Goal: Information Seeking & Learning: Learn about a topic

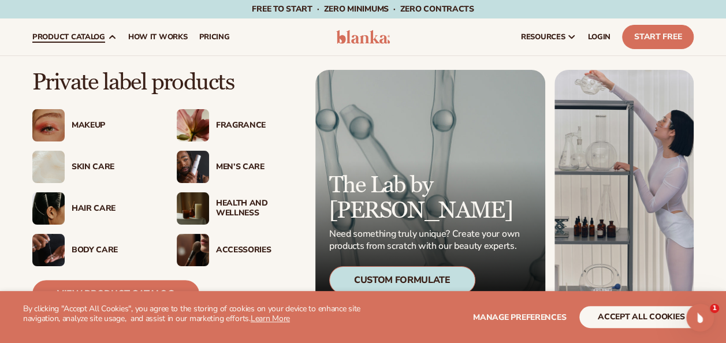
click at [190, 206] on img at bounding box center [193, 208] width 32 height 32
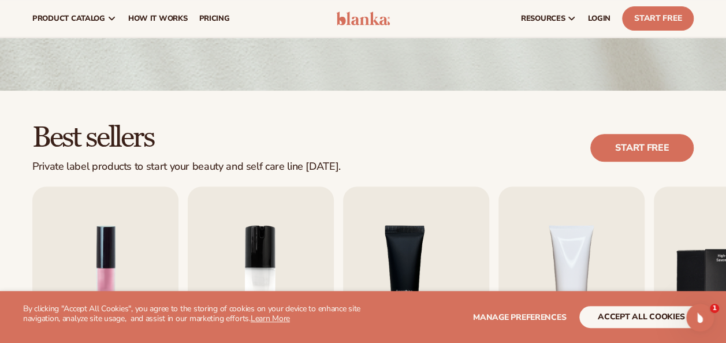
scroll to position [58, 0]
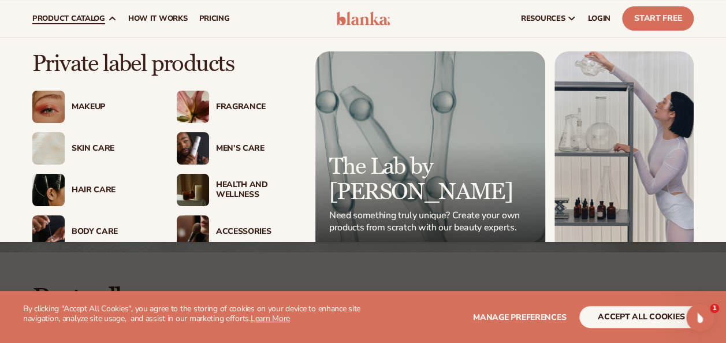
click at [188, 192] on img at bounding box center [193, 190] width 32 height 32
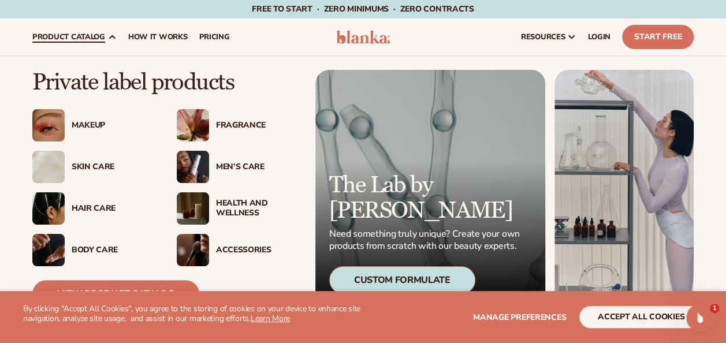
click at [187, 125] on img at bounding box center [193, 125] width 32 height 32
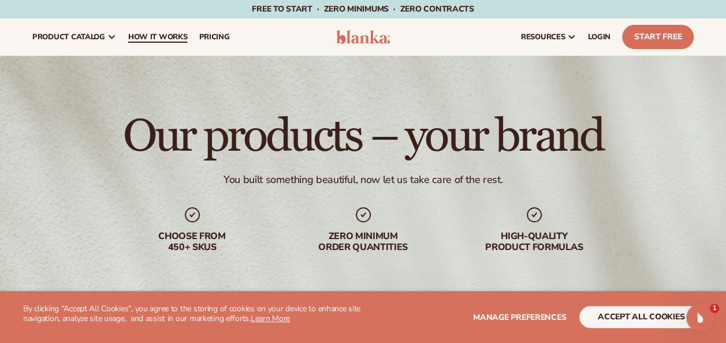
click at [145, 33] on span "How It Works" at bounding box center [157, 36] width 59 height 9
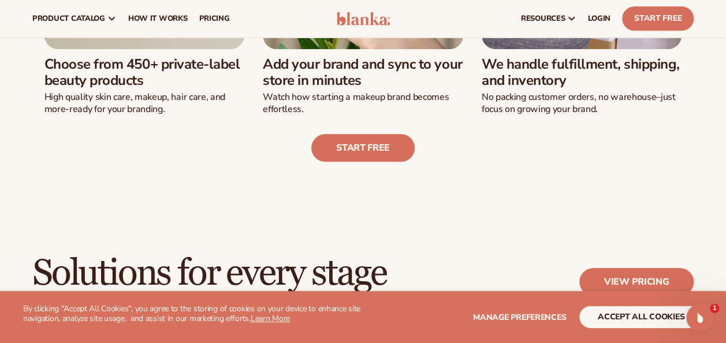
scroll to position [462, 0]
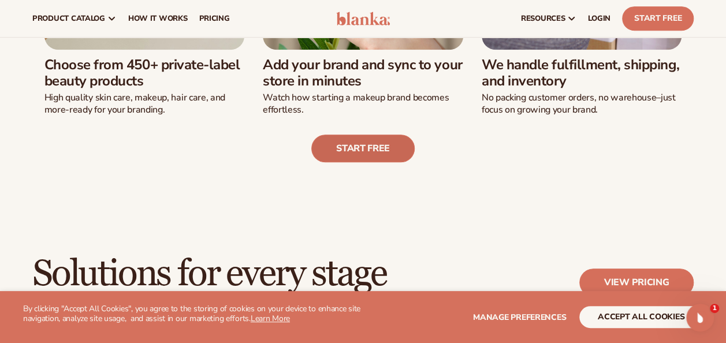
click at [344, 150] on link "Start free" at bounding box center [362, 149] width 103 height 28
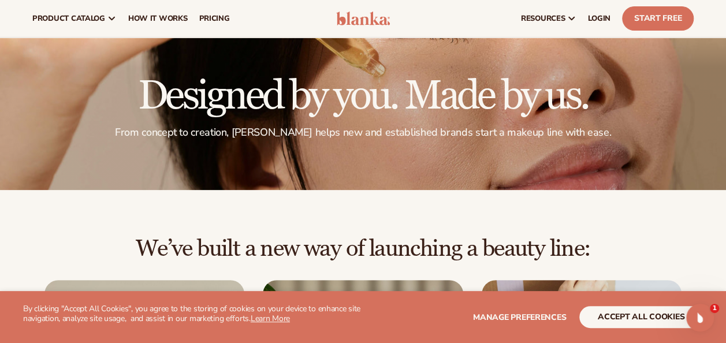
scroll to position [0, 0]
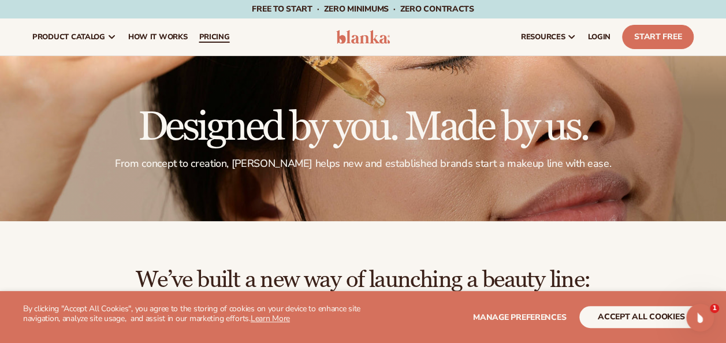
click at [209, 36] on span "pricing" at bounding box center [214, 36] width 31 height 9
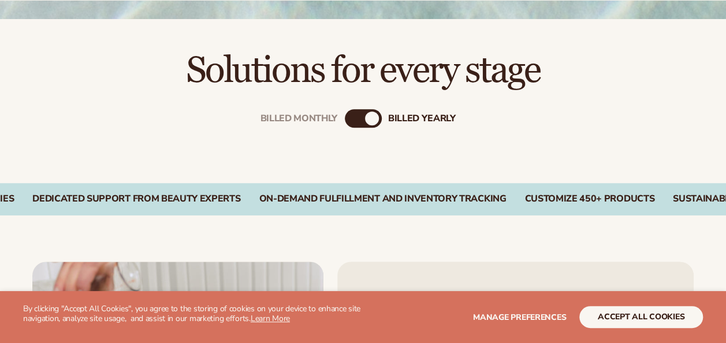
scroll to position [404, 0]
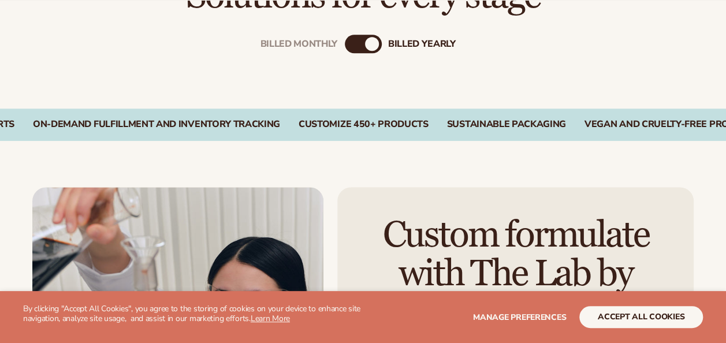
click at [367, 49] on div "Billed Monthly billed Yearly" at bounding box center [363, 44] width 37 height 18
drag, startPoint x: 368, startPoint y: 43, endPoint x: 356, endPoint y: 47, distance: 12.2
click at [367, 43] on div "billed Yearly" at bounding box center [372, 44] width 14 height 14
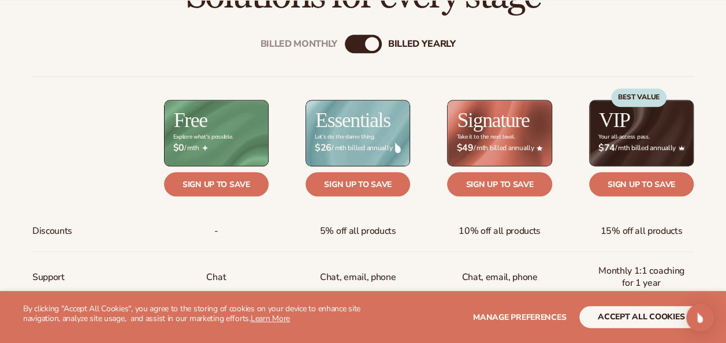
click at [355, 44] on div "Billed Monthly" at bounding box center [352, 44] width 14 height 14
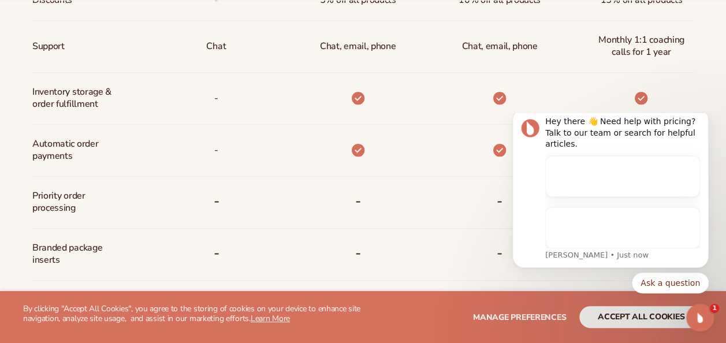
scroll to position [0, 0]
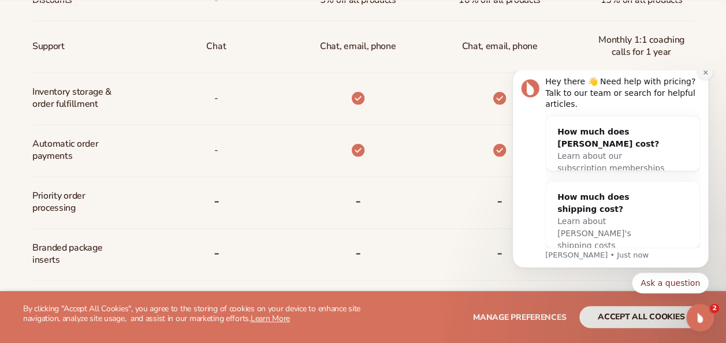
click at [706, 74] on icon "Dismiss notification" at bounding box center [705, 72] width 4 height 4
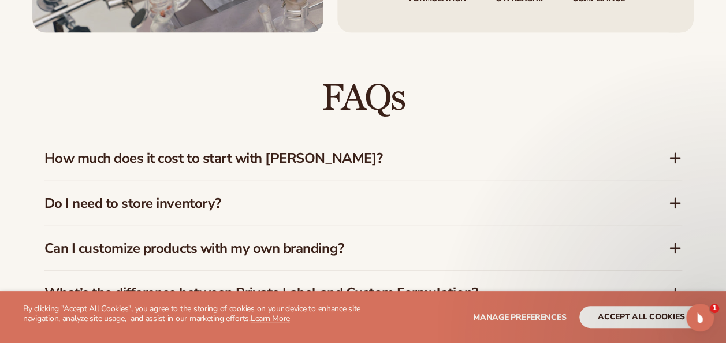
scroll to position [1559, 0]
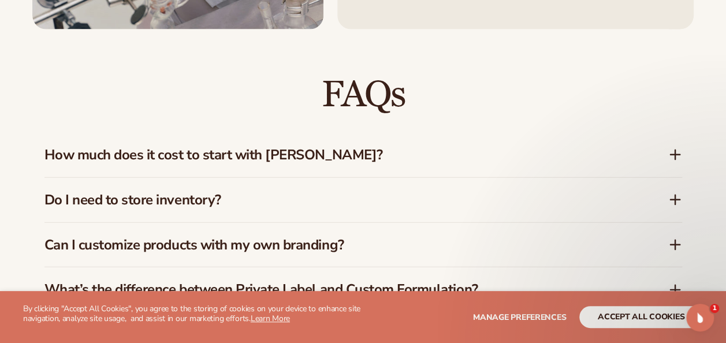
click at [676, 158] on icon at bounding box center [675, 155] width 14 height 14
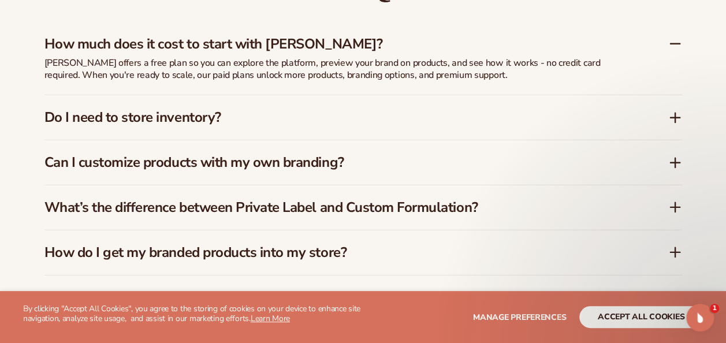
scroll to position [1675, 0]
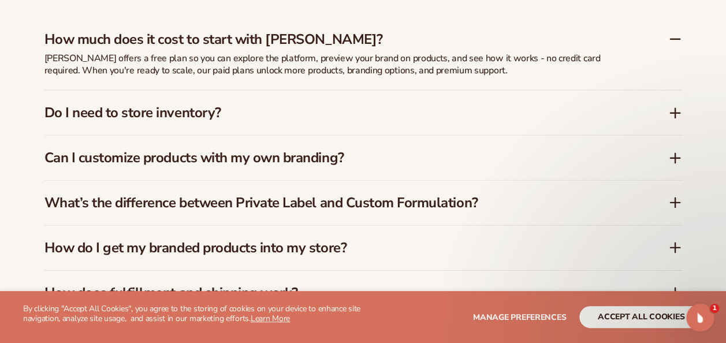
click at [676, 115] on icon at bounding box center [675, 113] width 14 height 14
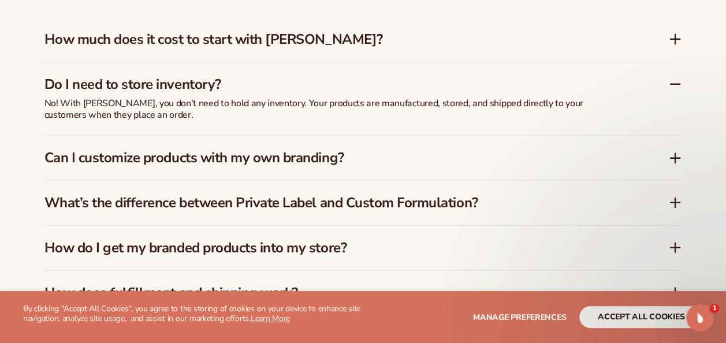
click at [677, 158] on icon at bounding box center [674, 158] width 9 height 0
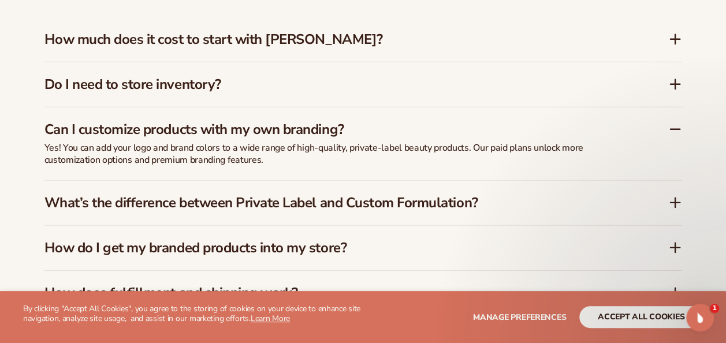
click at [673, 204] on icon at bounding box center [675, 203] width 14 height 14
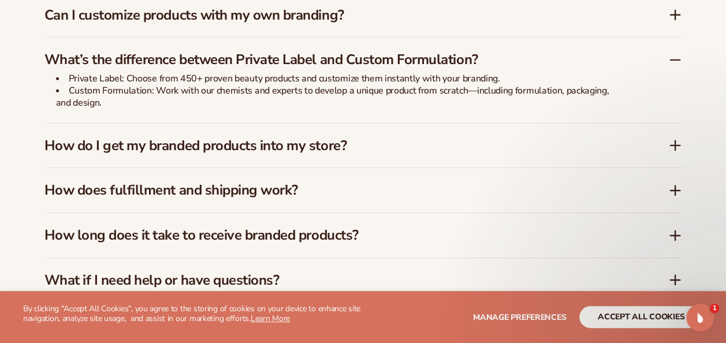
scroll to position [1790, 0]
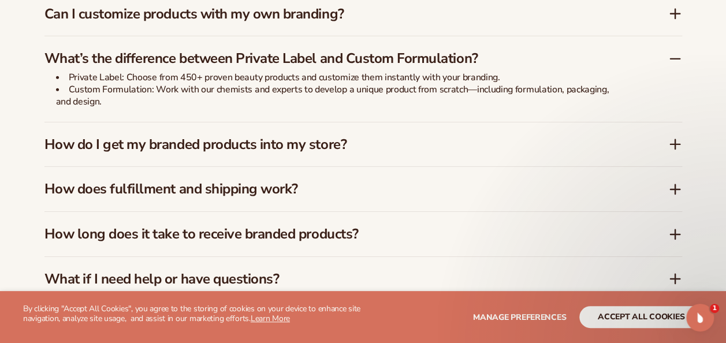
click at [670, 144] on icon at bounding box center [675, 144] width 14 height 14
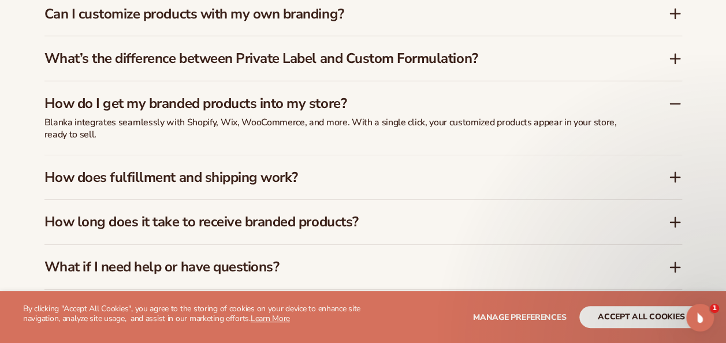
click at [676, 178] on icon at bounding box center [675, 177] width 14 height 14
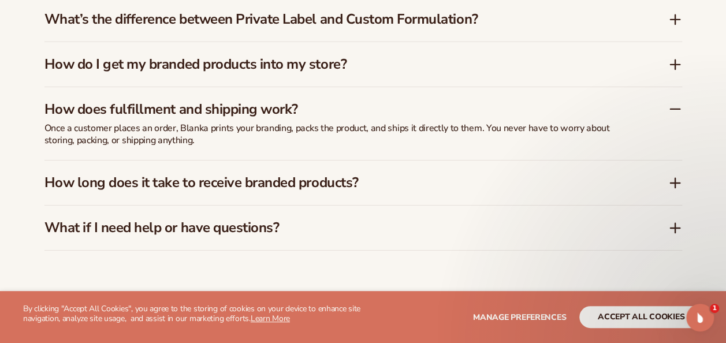
scroll to position [1848, 0]
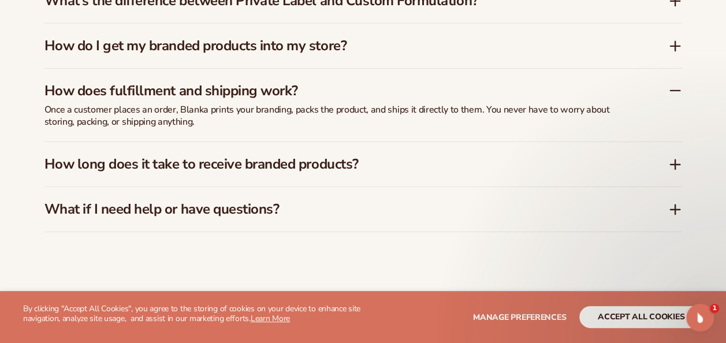
click at [673, 165] on icon at bounding box center [674, 165] width 9 height 0
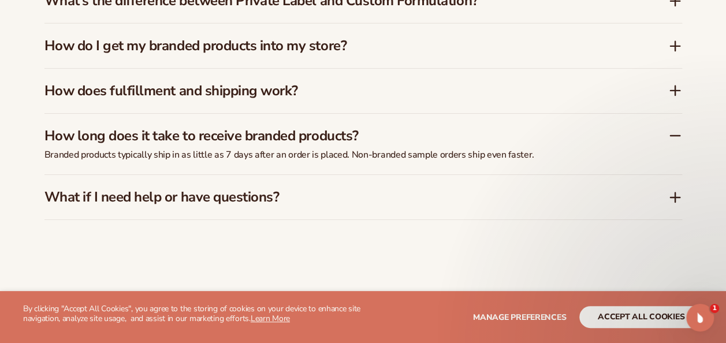
click at [675, 197] on icon at bounding box center [674, 197] width 9 height 0
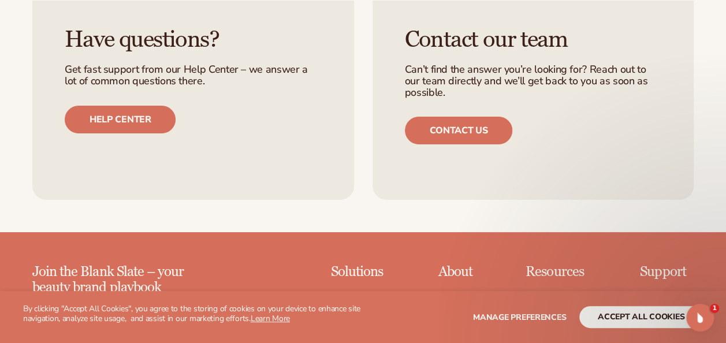
scroll to position [2310, 0]
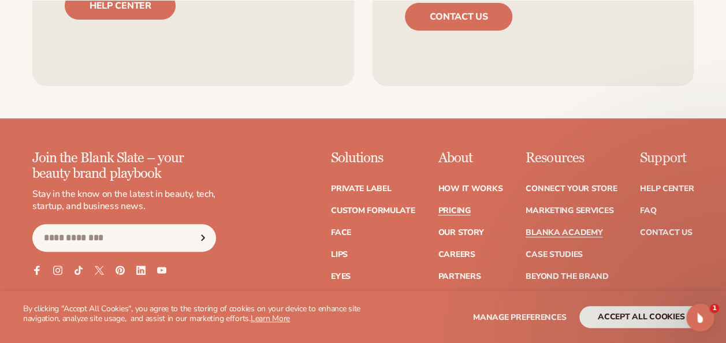
click at [565, 229] on link "Blanka Academy" at bounding box center [563, 233] width 77 height 8
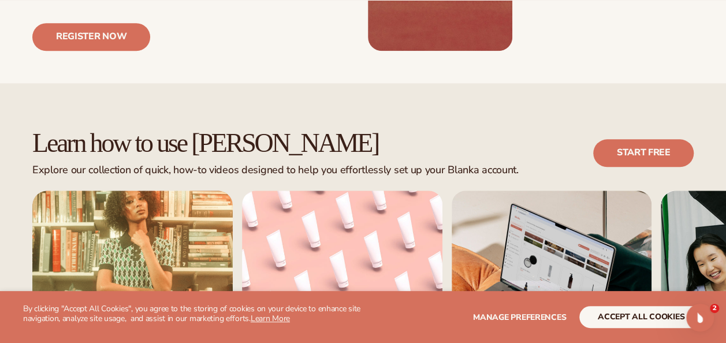
scroll to position [635, 0]
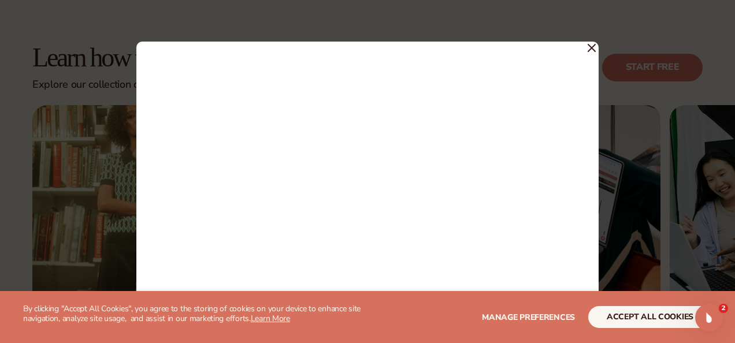
click at [591, 48] on icon at bounding box center [591, 47] width 7 height 7
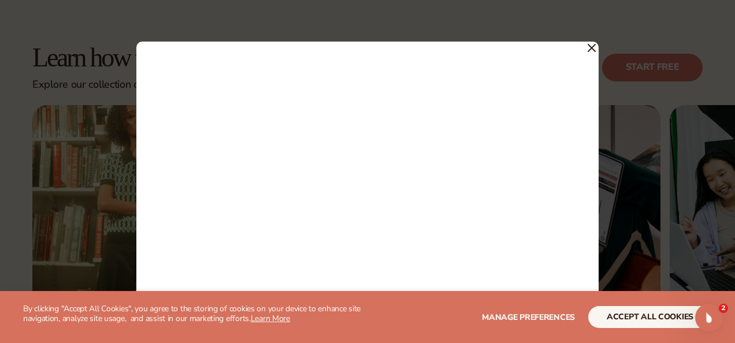
click at [591, 47] on icon at bounding box center [591, 47] width 7 height 7
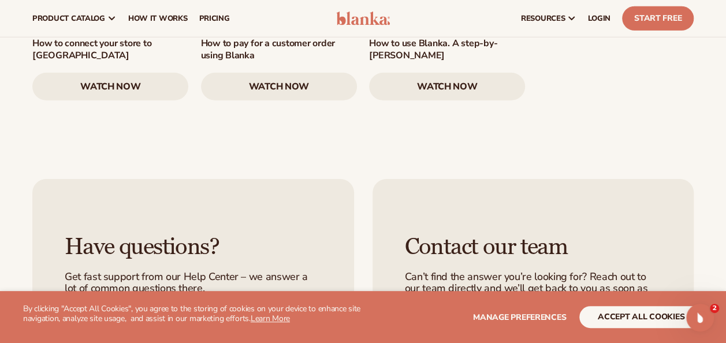
scroll to position [1559, 0]
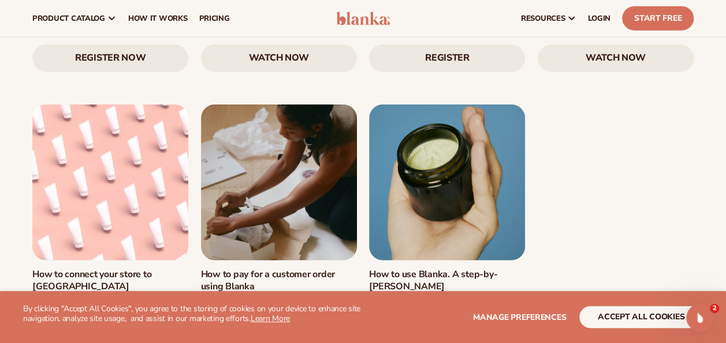
click at [252, 304] on link "watch now" at bounding box center [279, 318] width 156 height 28
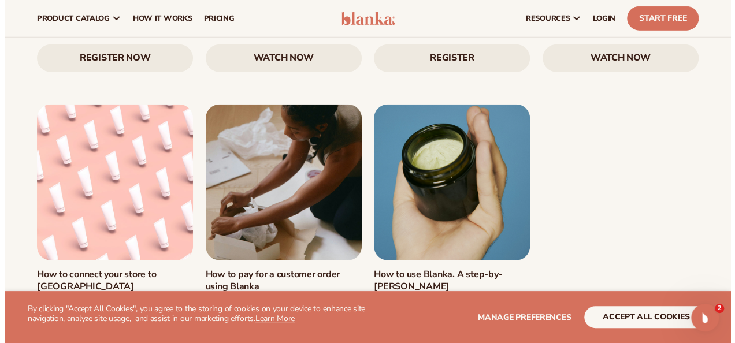
scroll to position [1566, 0]
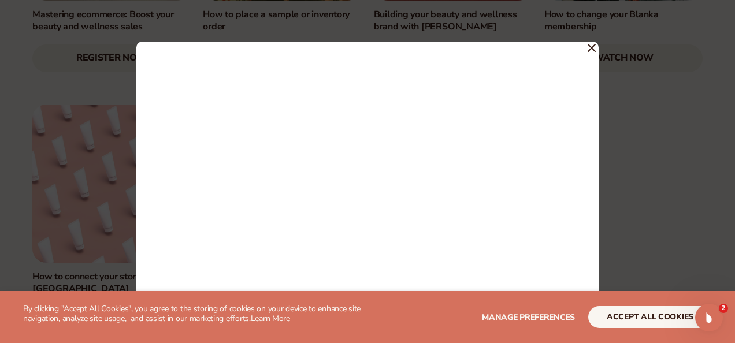
click at [594, 50] on icon at bounding box center [591, 47] width 7 height 7
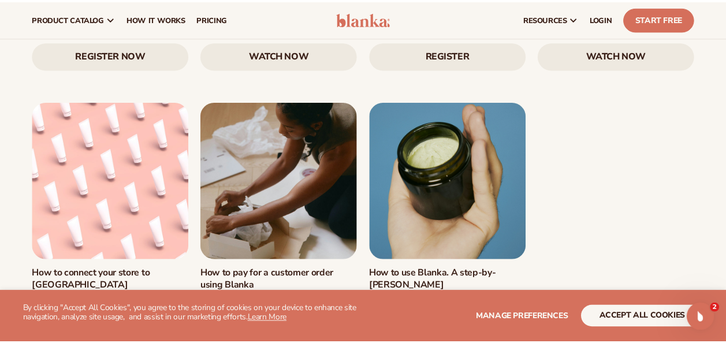
scroll to position [1559, 0]
